Goal: Task Accomplishment & Management: Use online tool/utility

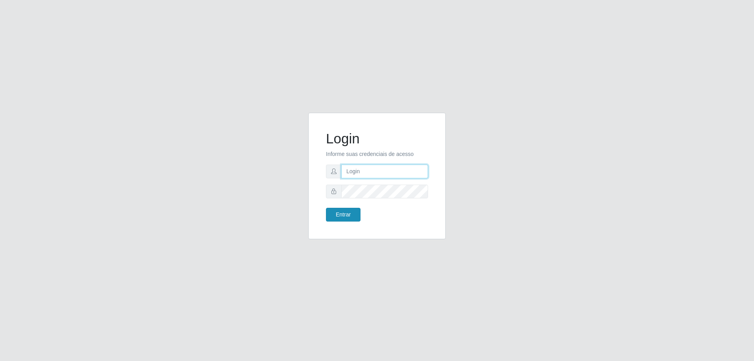
type input "[EMAIL_ADDRESS][DOMAIN_NAME]"
click at [342, 218] on button "Entrar" at bounding box center [343, 215] width 35 height 14
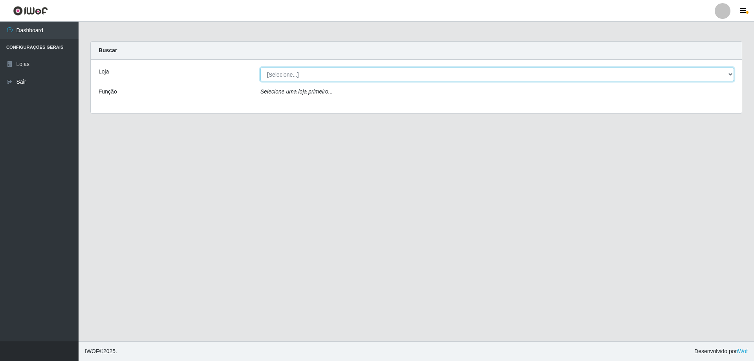
click at [729, 76] on select "[Selecione...] SuperShow Bis - [GEOGRAPHIC_DATA]" at bounding box center [497, 75] width 474 height 14
select select "59"
click at [260, 68] on select "[Selecione...] SuperShow Bis - [GEOGRAPHIC_DATA]" at bounding box center [497, 75] width 474 height 14
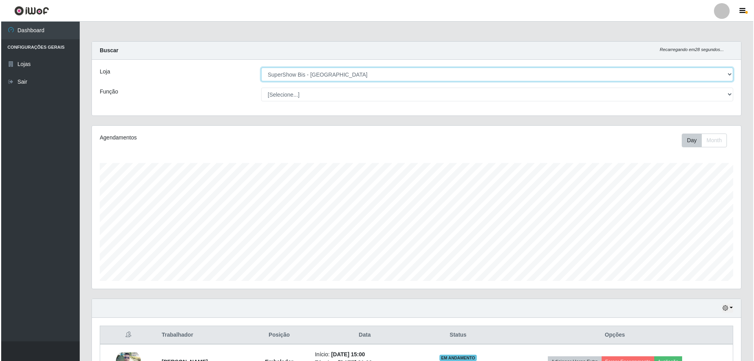
scroll to position [56, 0]
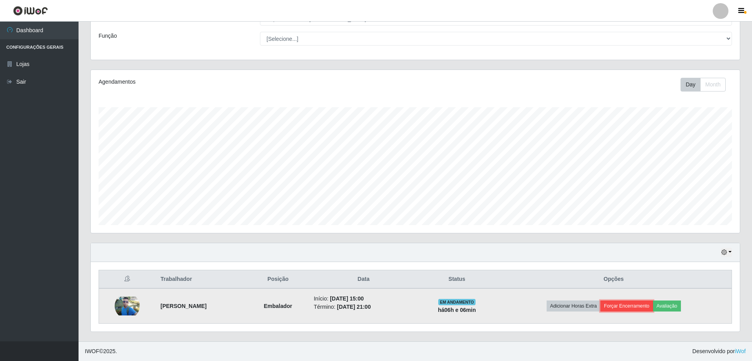
click at [645, 307] on button "Forçar Encerramento" at bounding box center [627, 305] width 53 height 11
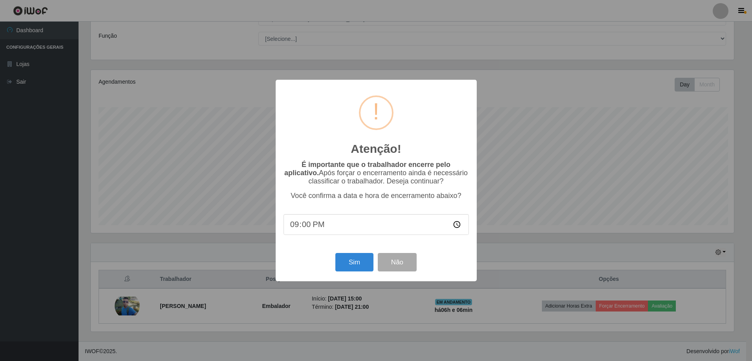
scroll to position [163, 645]
click at [356, 261] on button "Sim" at bounding box center [355, 262] width 38 height 18
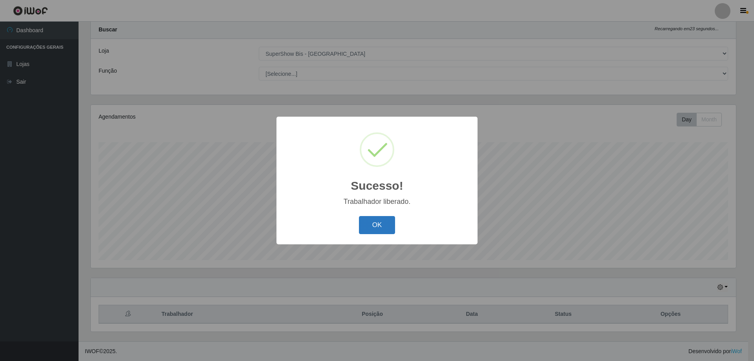
click at [369, 232] on button "OK" at bounding box center [377, 225] width 37 height 18
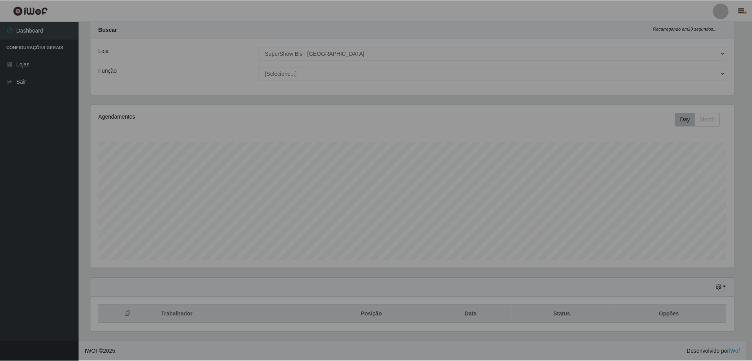
scroll to position [163, 649]
